Goal: Transaction & Acquisition: Purchase product/service

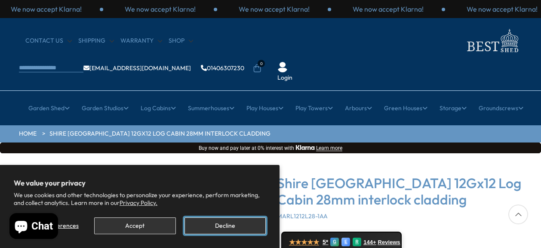
click at [237, 230] on button "Decline" at bounding box center [224, 225] width 81 height 17
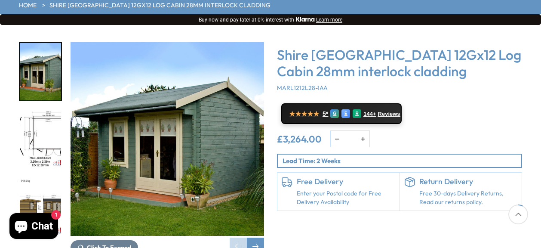
scroll to position [129, 0]
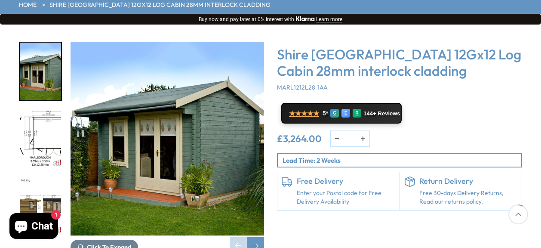
click at [41, 122] on img "2 / 18" at bounding box center [40, 138] width 41 height 57
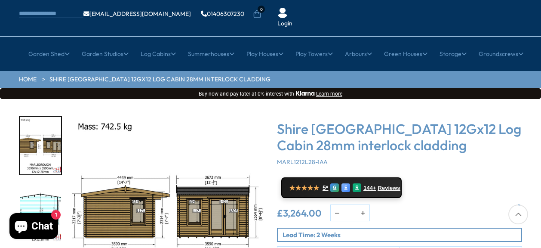
scroll to position [0, 0]
